Goal: Information Seeking & Learning: Learn about a topic

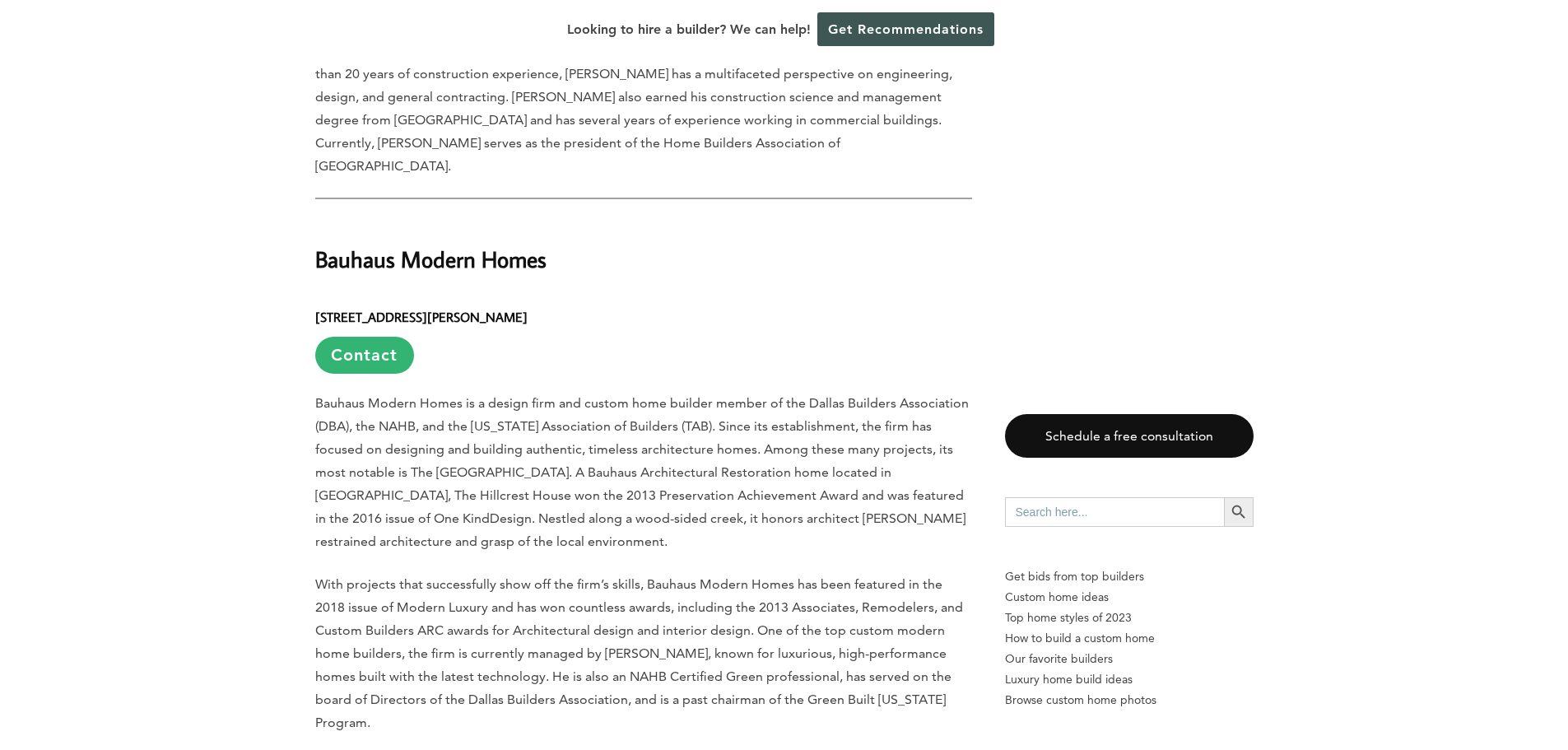
scroll to position [1893, 0]
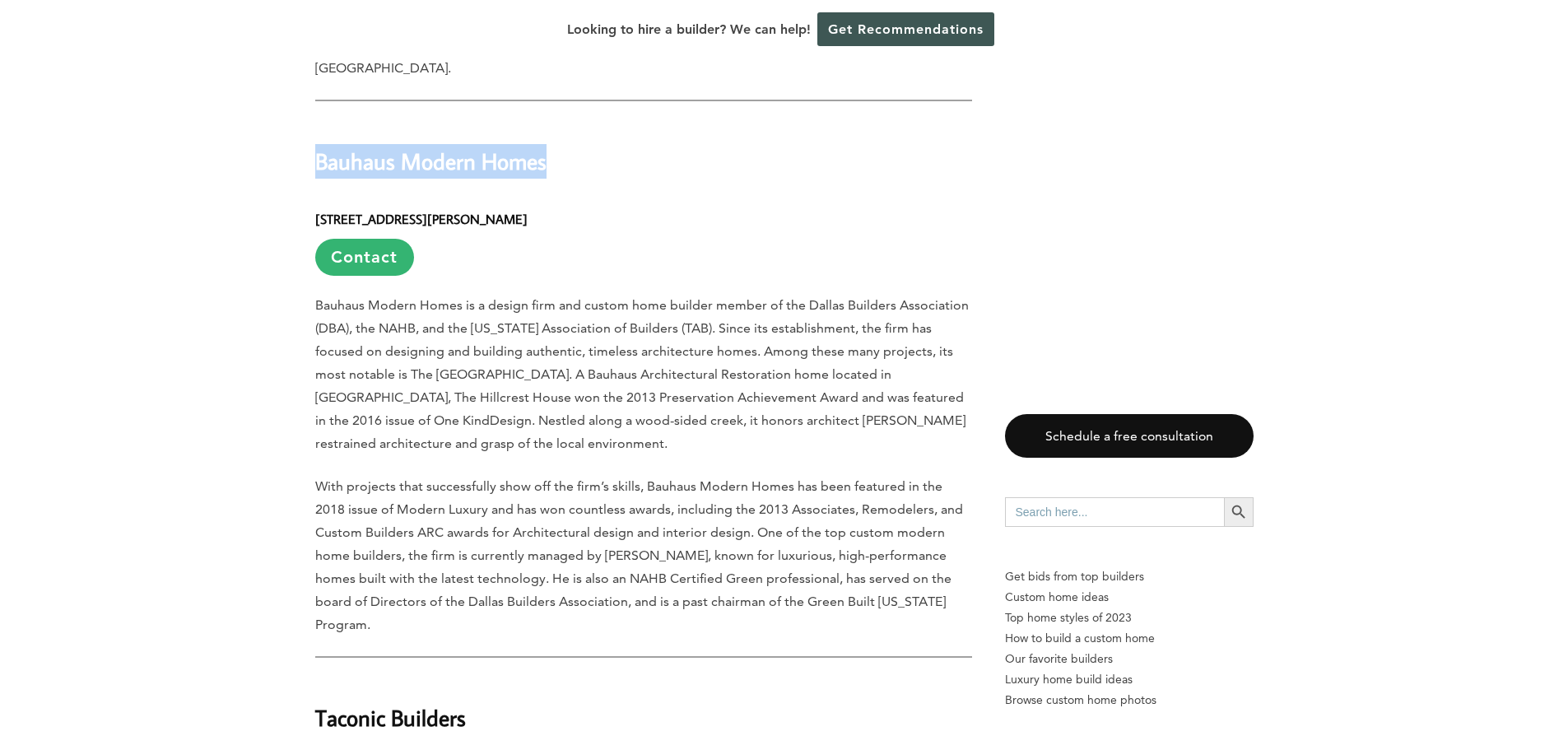
drag, startPoint x: 314, startPoint y: 102, endPoint x: 571, endPoint y: 101, distance: 257.0
click at [571, 121] on h2 "Bauhaus Modern Homes" at bounding box center [643, 149] width 656 height 57
copy h2 "Bauhaus Modern Homes"
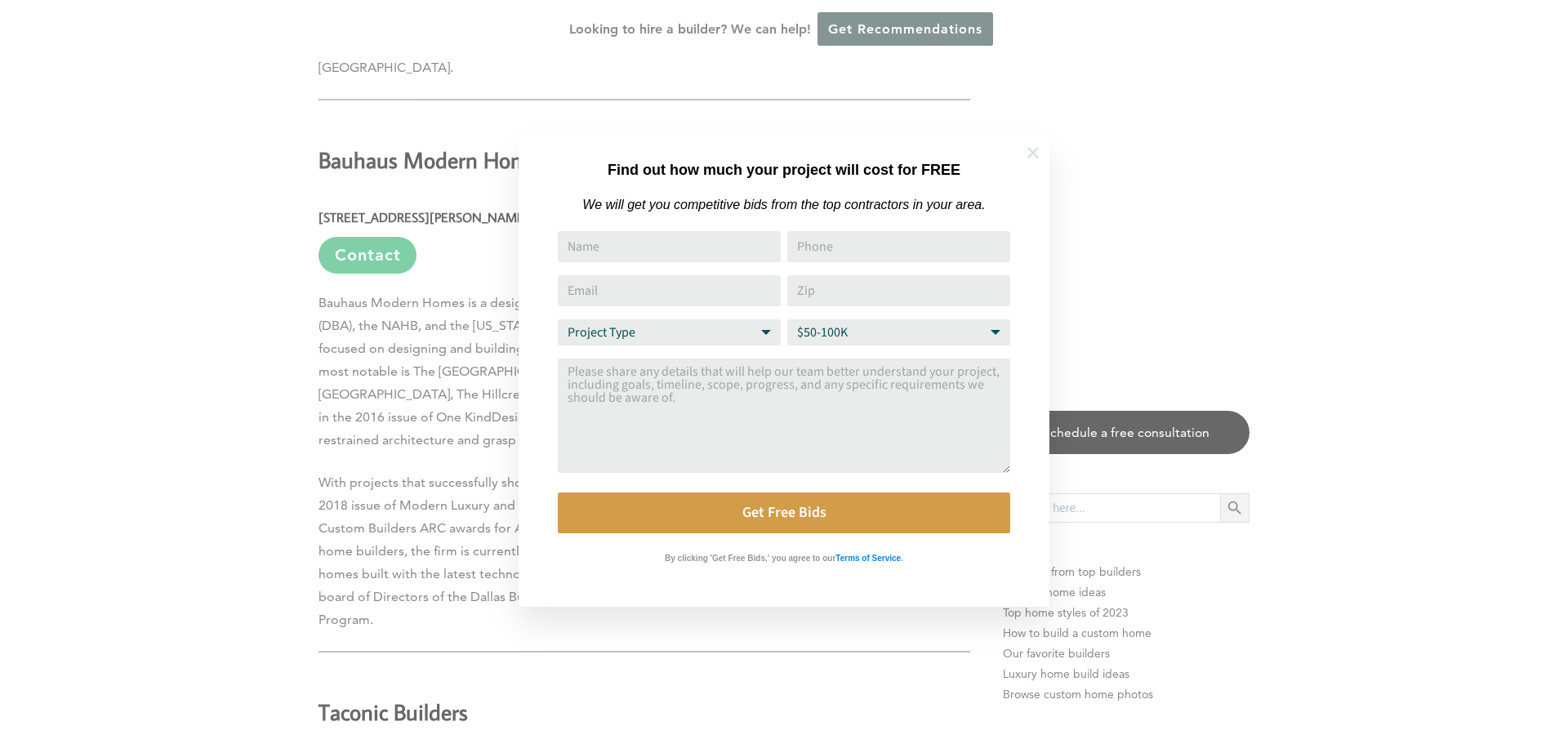
drag, startPoint x: 1032, startPoint y: 149, endPoint x: 1009, endPoint y: 150, distance: 23.0
click at [1030, 149] on icon at bounding box center [1032, 152] width 18 height 18
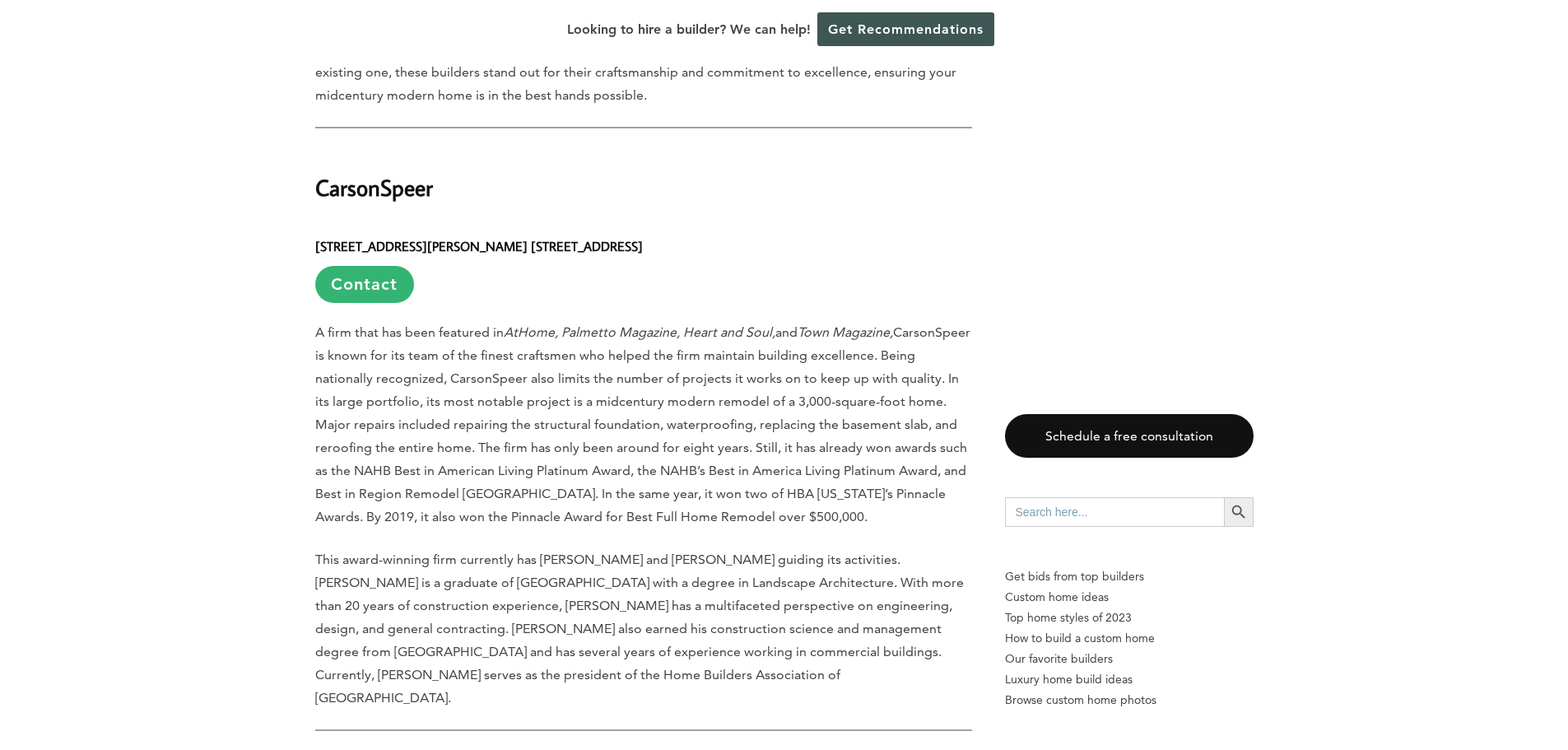
scroll to position [1234, 0]
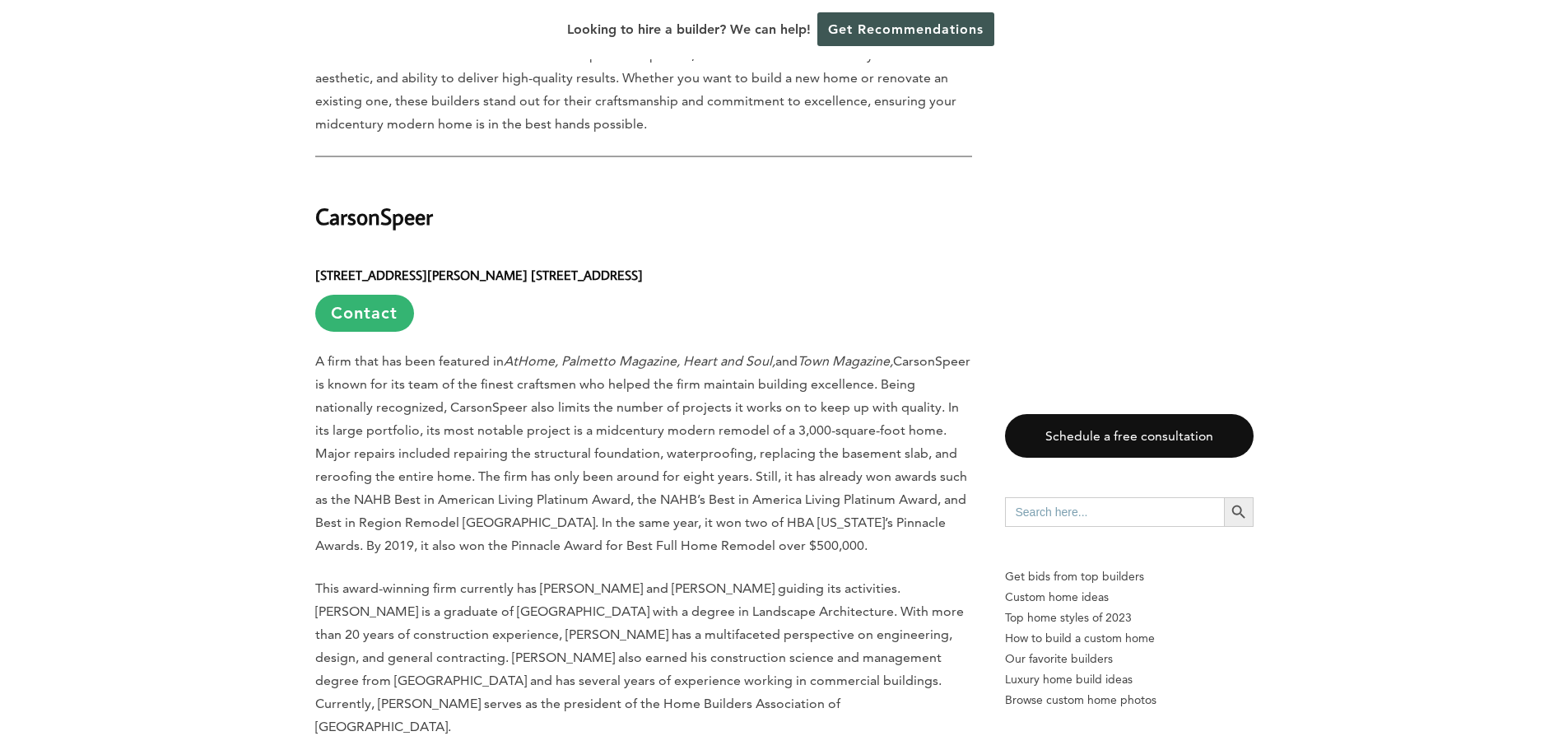
click at [317, 181] on h2 "CarsonSpeer" at bounding box center [643, 205] width 656 height 57
copy h2 "CarsonSpeer"
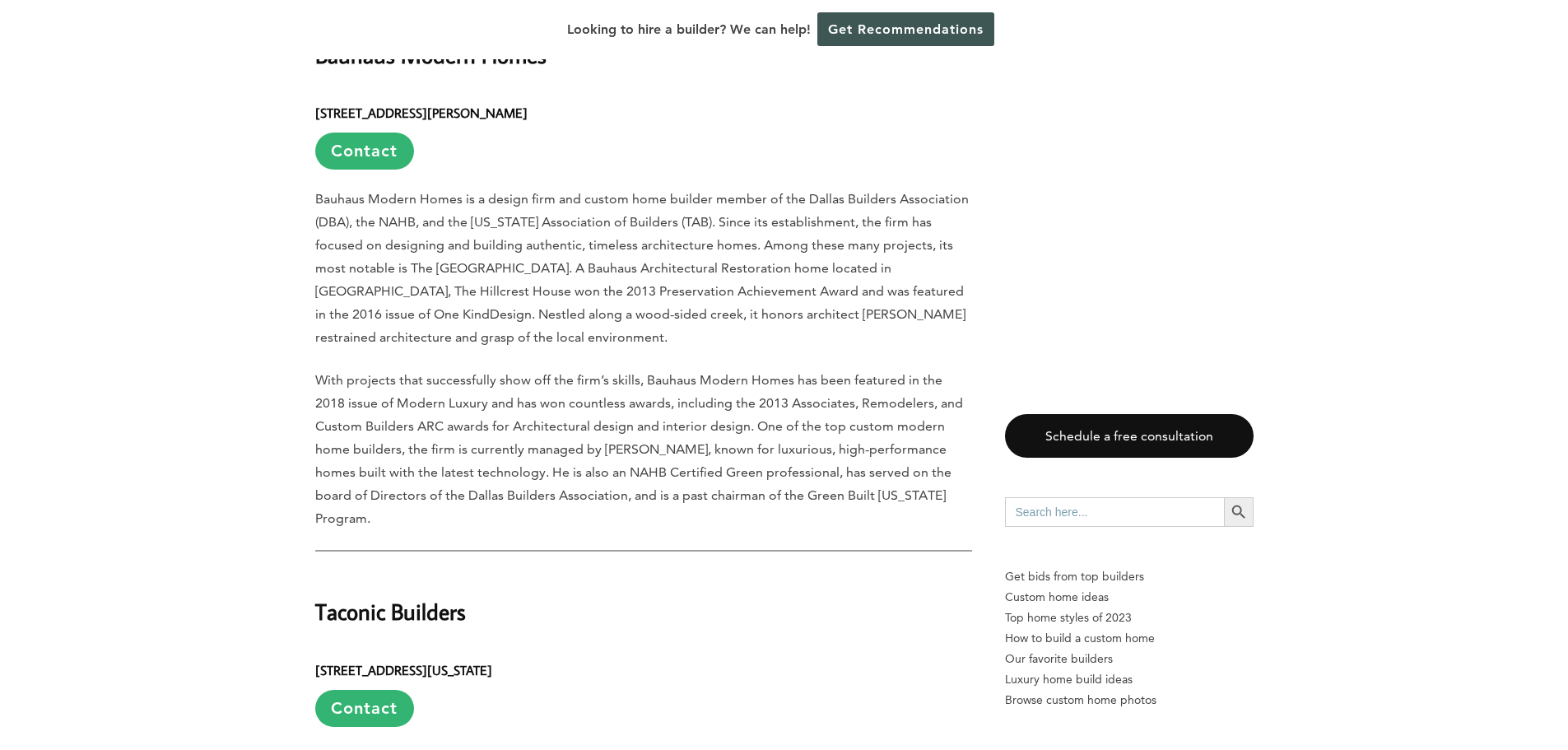
scroll to position [2222, 0]
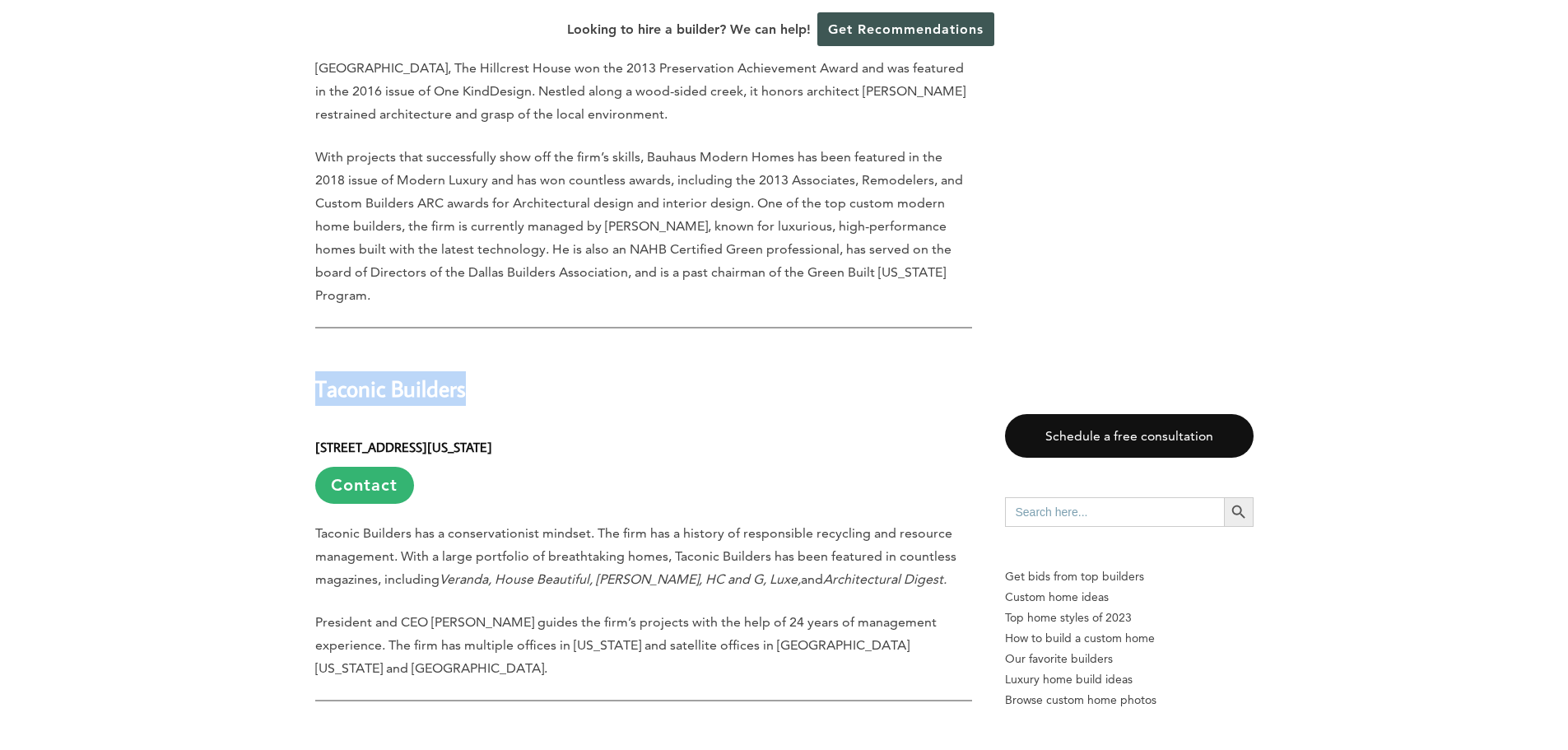
drag, startPoint x: 315, startPoint y: 281, endPoint x: 498, endPoint y: 290, distance: 183.2
click at [498, 348] on h2 "Taconic Builders" at bounding box center [643, 376] width 656 height 57
copy h2 "Taconic Builders"
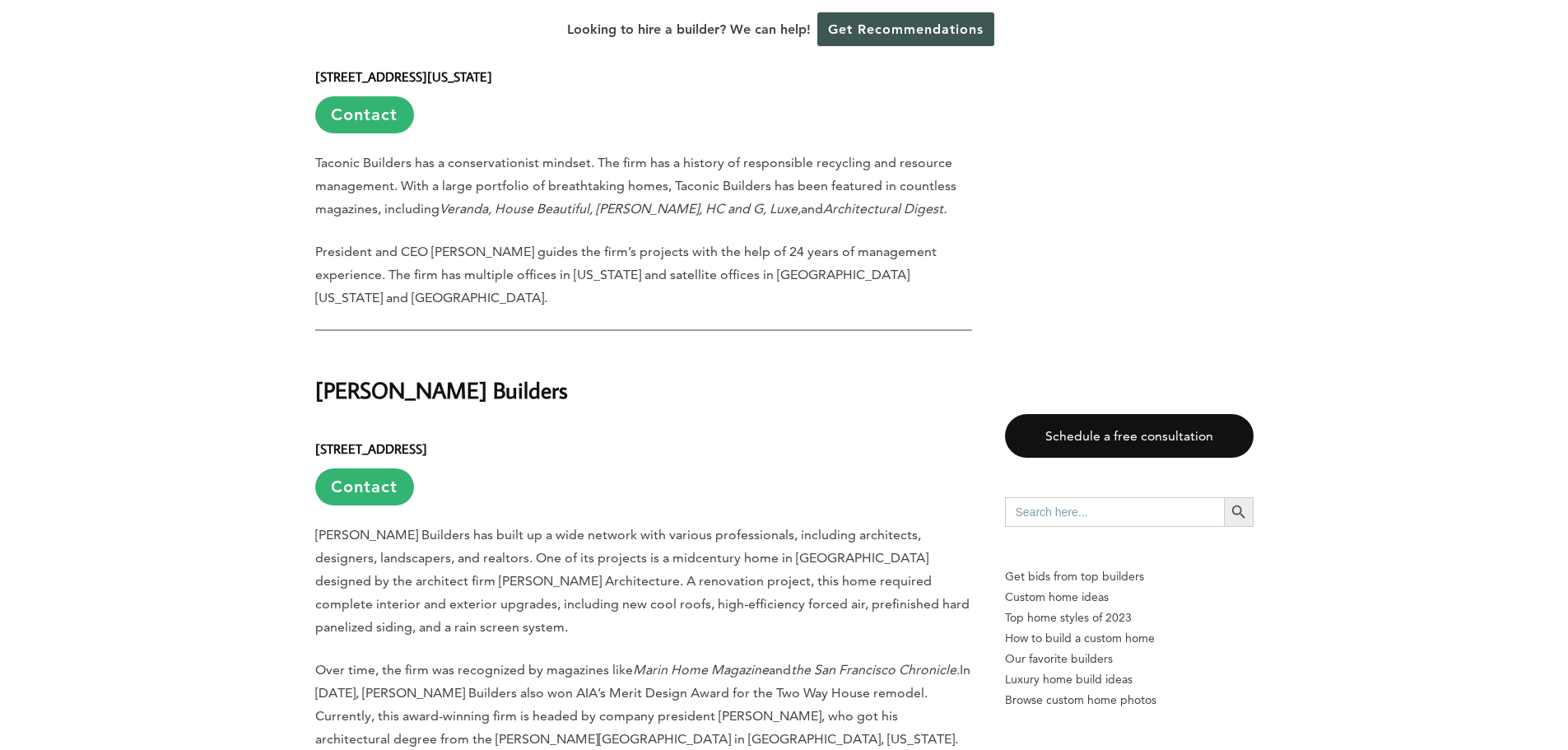
scroll to position [2551, 0]
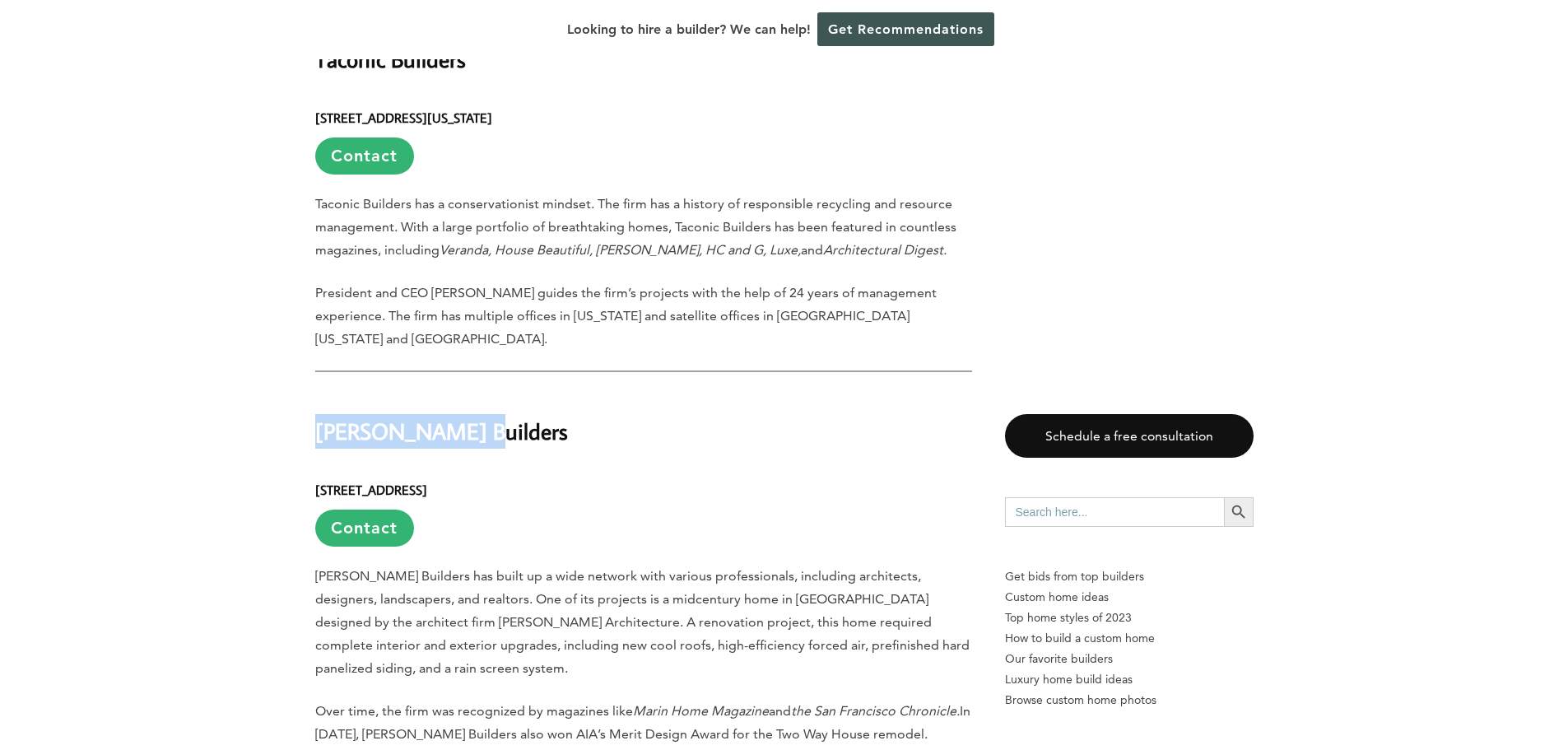
drag, startPoint x: 318, startPoint y: 305, endPoint x: 478, endPoint y: 303, distance: 160.0
click at [478, 391] on h2 "[PERSON_NAME] Builders" at bounding box center [643, 420] width 656 height 57
copy h2 "[PERSON_NAME] Builders"
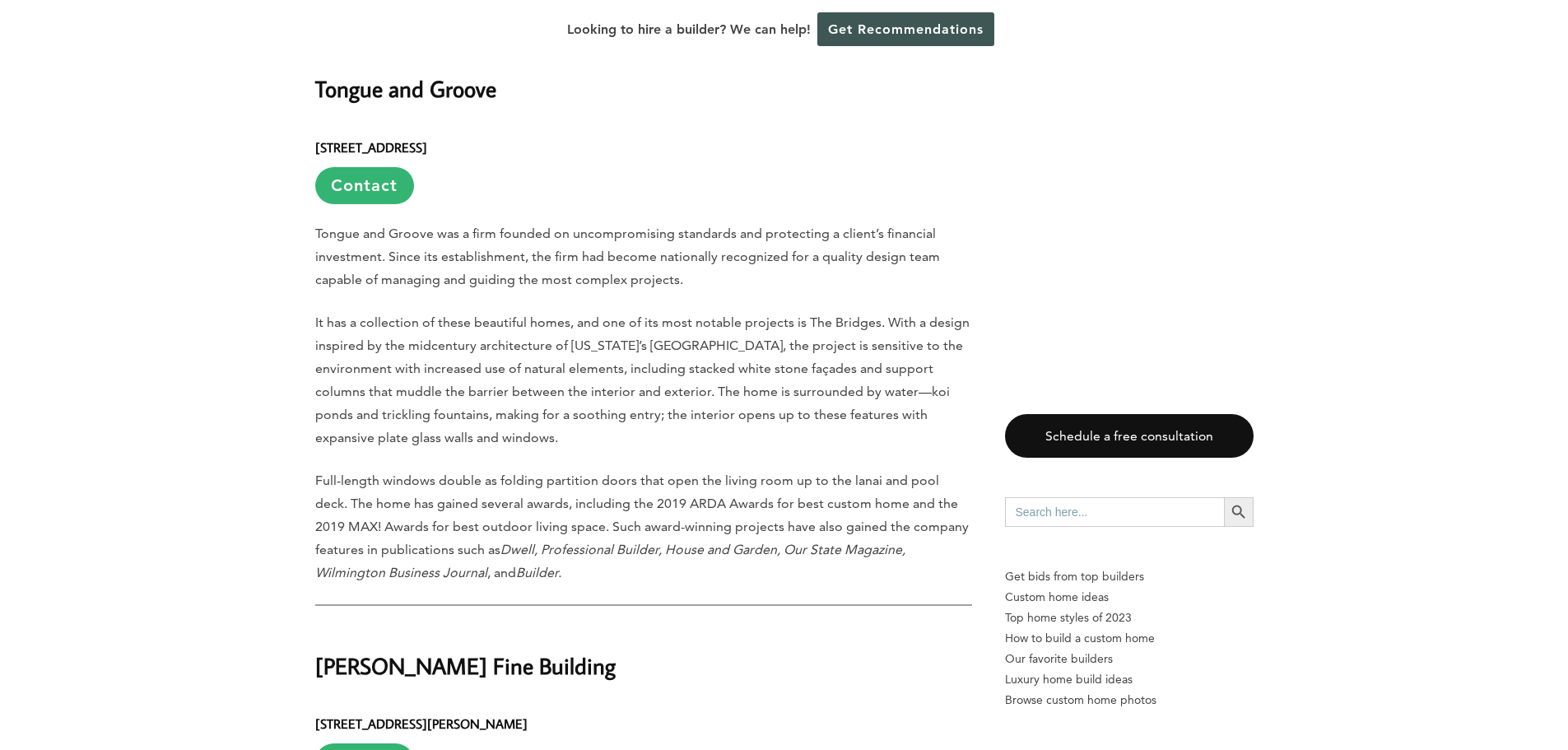
scroll to position [4773, 0]
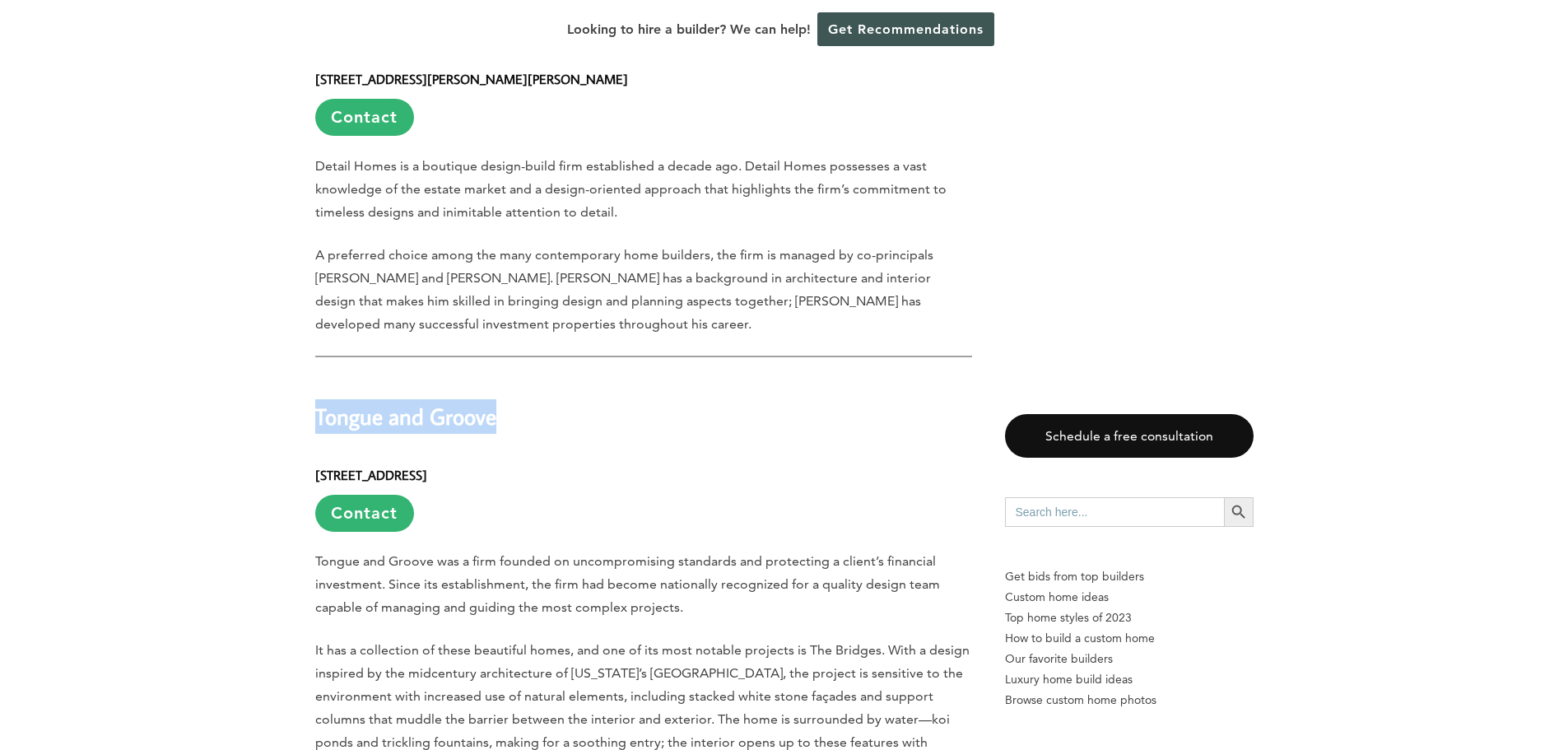
drag, startPoint x: 316, startPoint y: 239, endPoint x: 528, endPoint y: 243, distance: 212.0
click at [528, 377] on h2 "Tongue and Groove" at bounding box center [643, 405] width 656 height 57
copy h2 "Tongue and Groove"
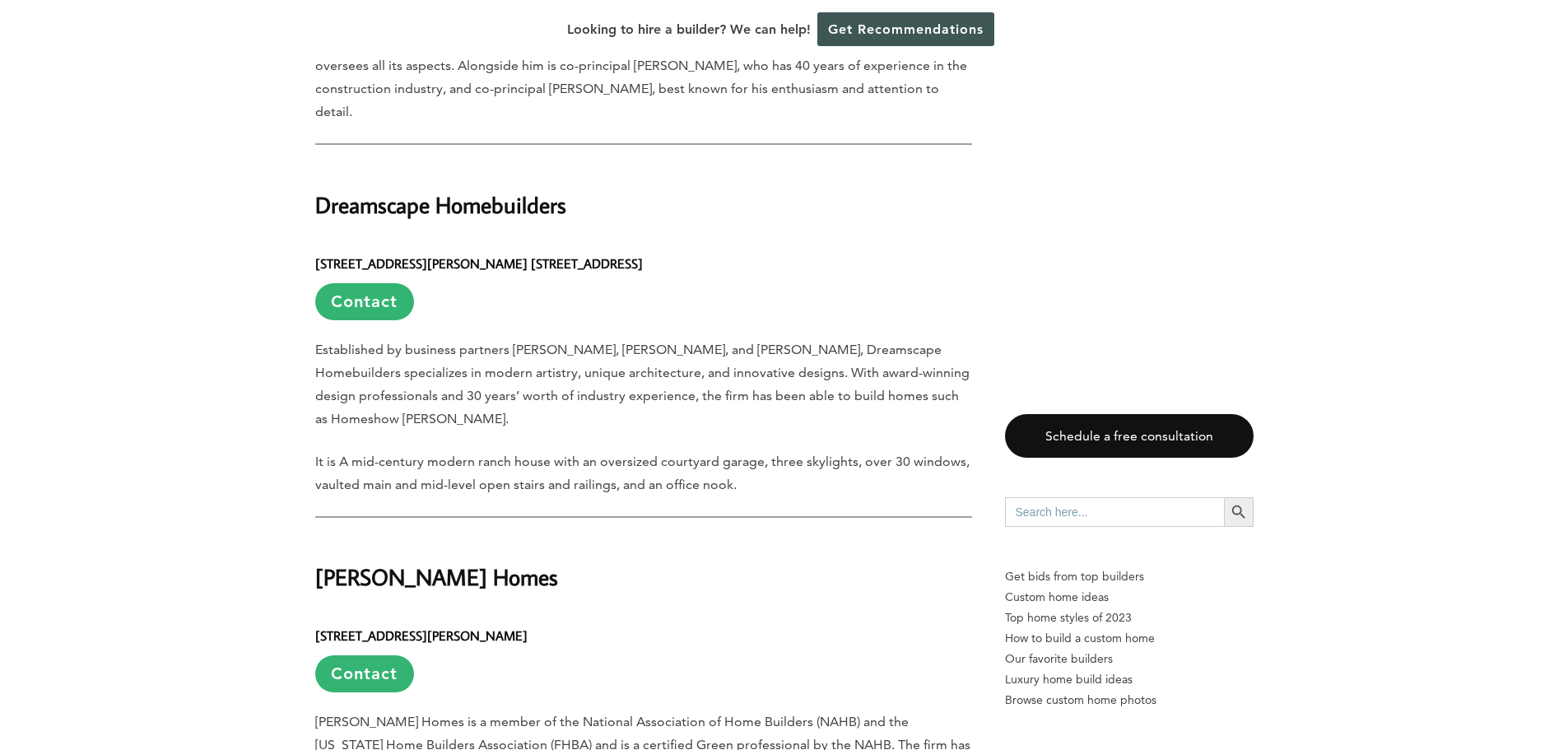
scroll to position [9464, 0]
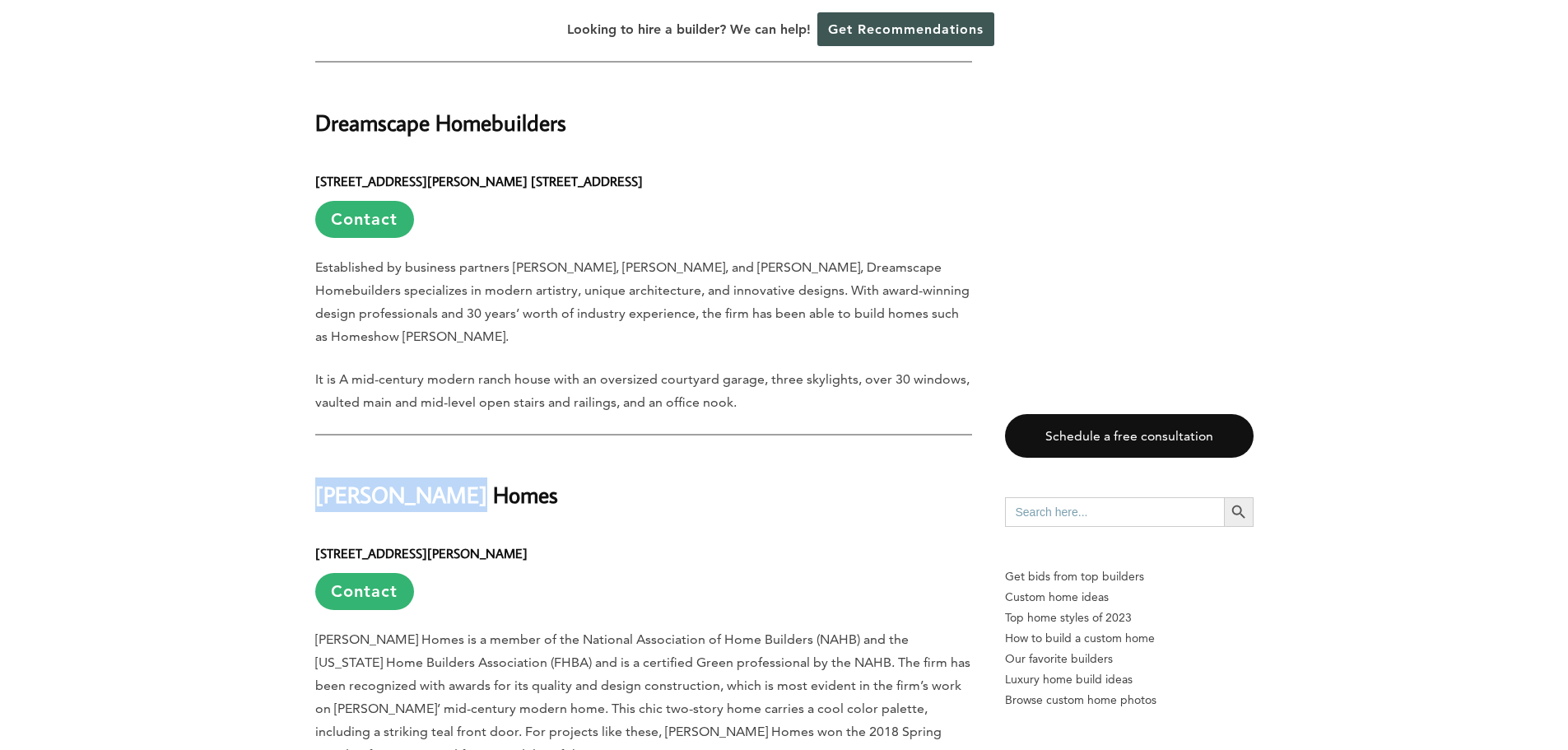
drag, startPoint x: 314, startPoint y: 156, endPoint x: 487, endPoint y: 167, distance: 173.3
copy h2 "[PERSON_NAME] Homes"
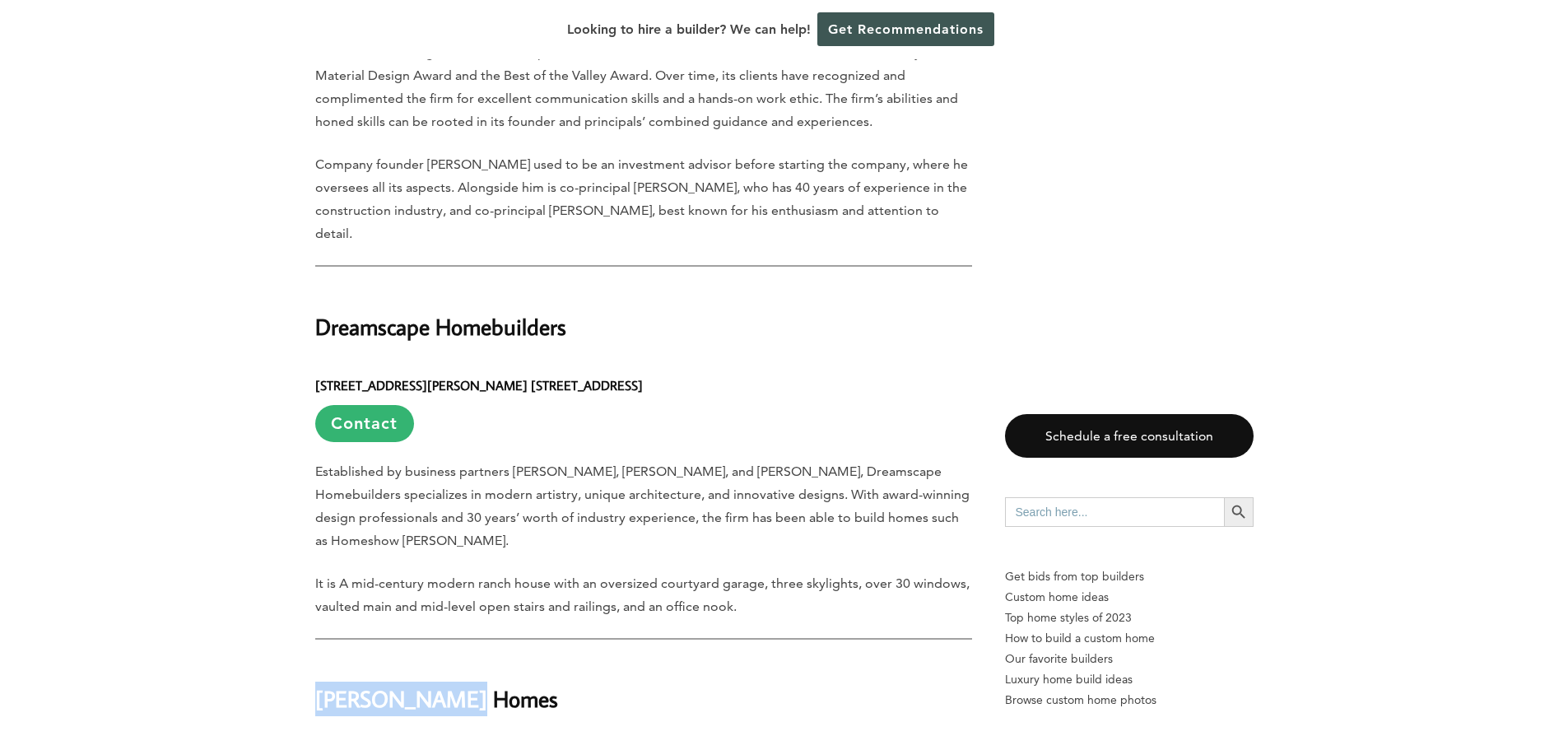
scroll to position [9216, 0]
